Goal: Task Accomplishment & Management: Use online tool/utility

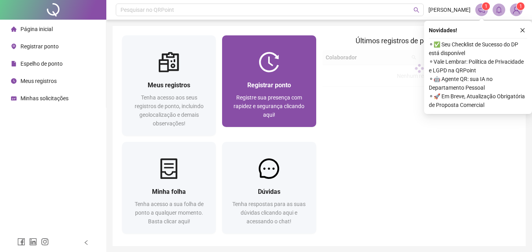
click at [242, 95] on span "Registre sua presença com rapidez e segurança clicando aqui!" at bounding box center [268, 106] width 71 height 24
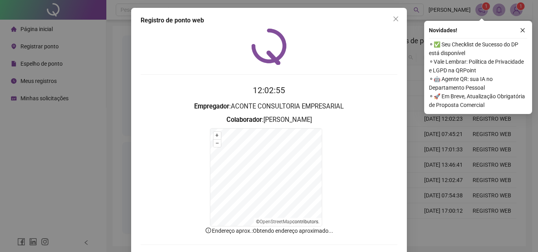
scroll to position [35, 0]
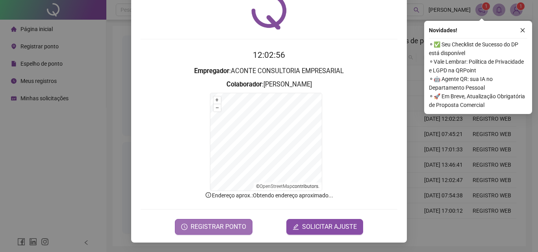
click at [235, 230] on span "REGISTRAR PONTO" at bounding box center [217, 226] width 55 height 9
